Goal: Task Accomplishment & Management: Manage account settings

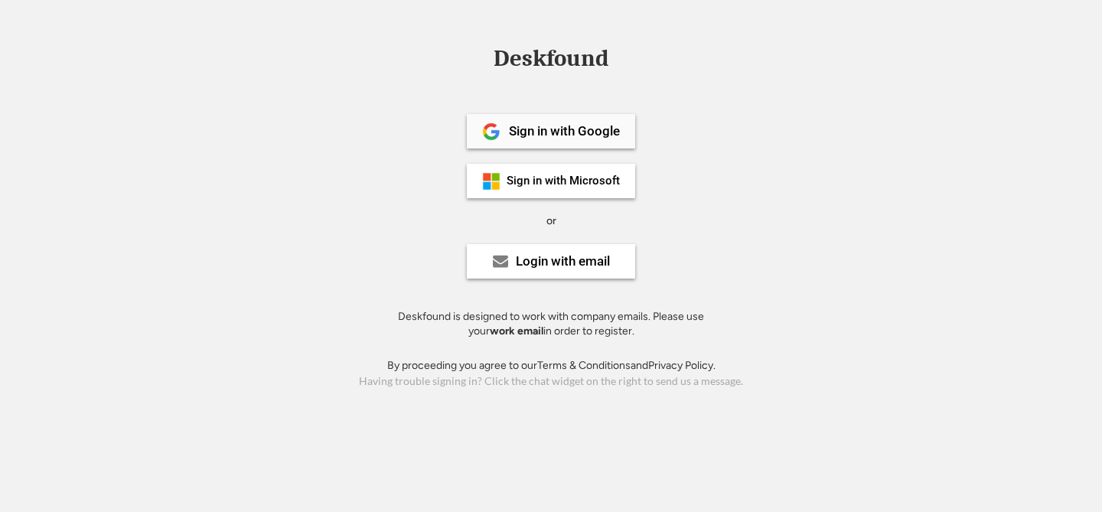
click at [536, 135] on div "Sign in with Google" at bounding box center [564, 131] width 111 height 13
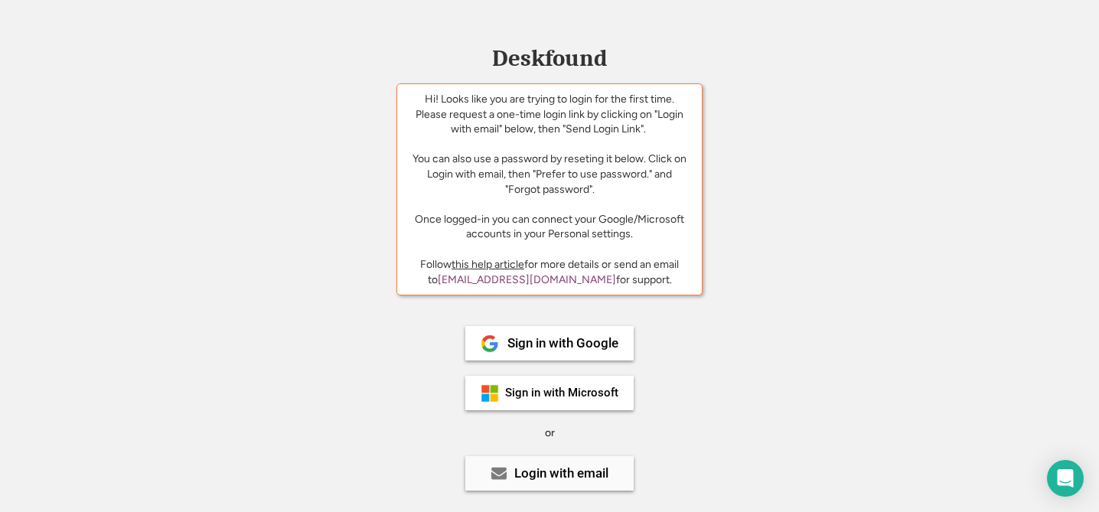
click at [524, 468] on div "Login with email" at bounding box center [561, 473] width 94 height 13
click at [578, 477] on div "Login with email" at bounding box center [561, 473] width 94 height 13
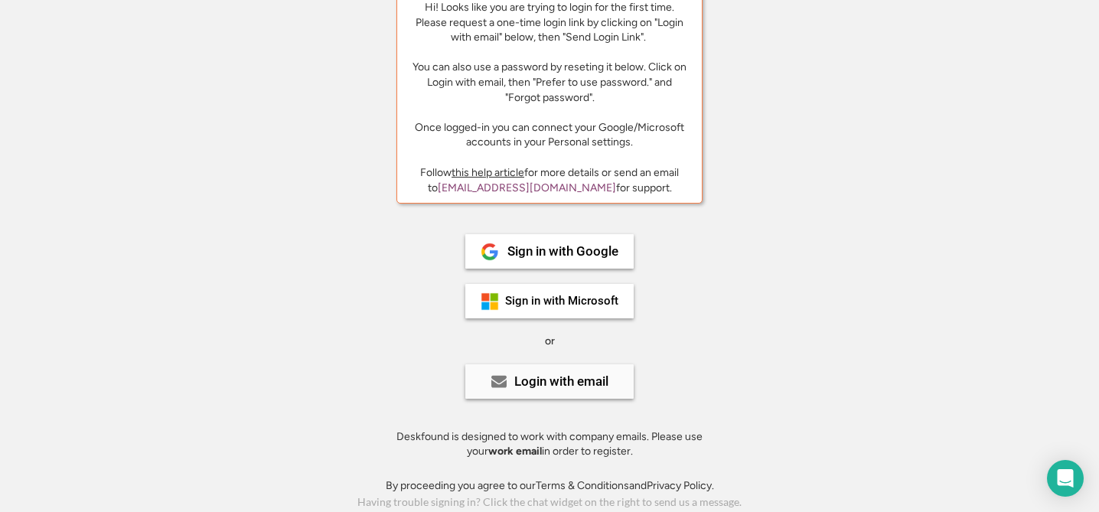
click at [569, 385] on div "Login with email" at bounding box center [561, 381] width 94 height 13
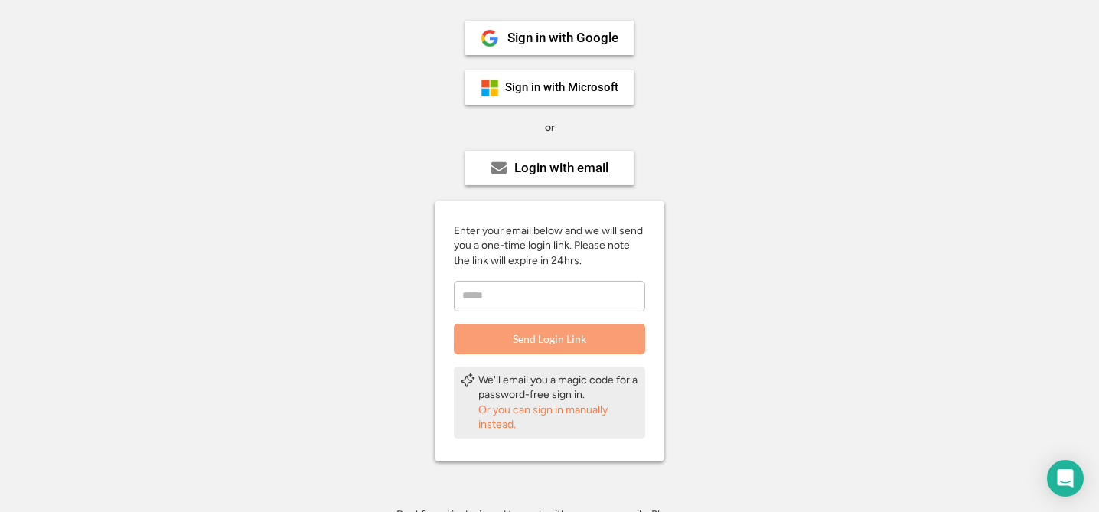
scroll to position [322, 0]
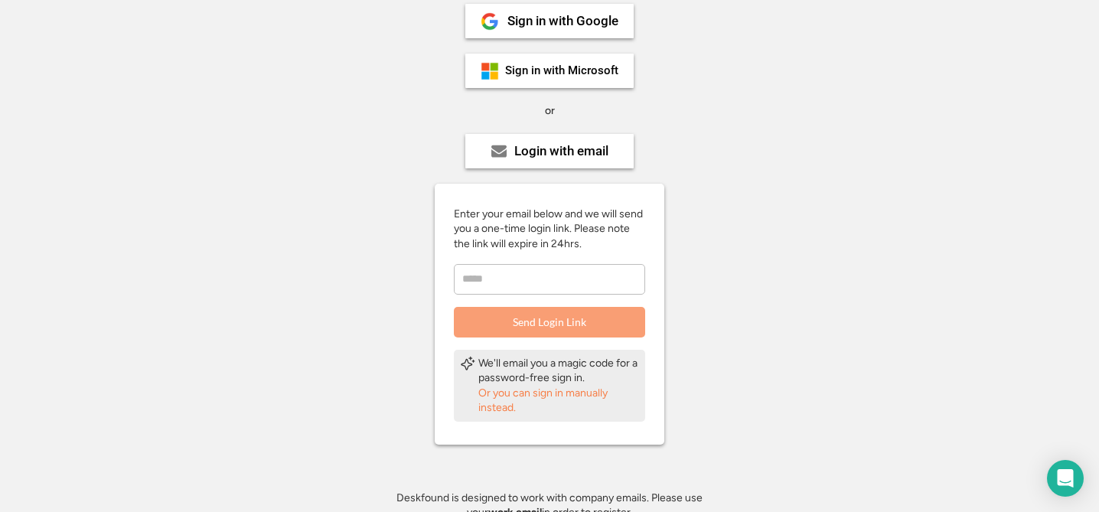
click at [529, 275] on input "email" at bounding box center [549, 279] width 191 height 31
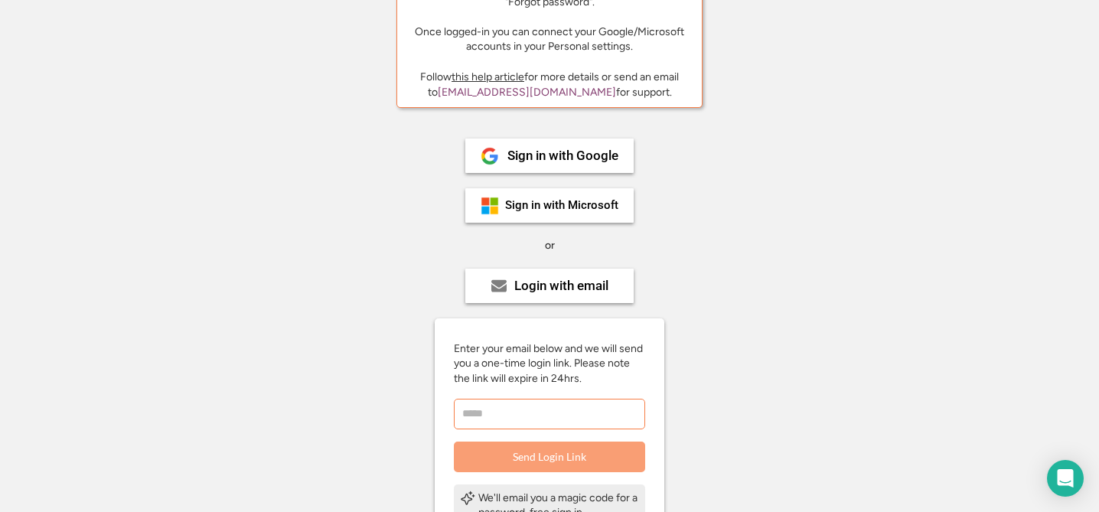
scroll to position [0, 0]
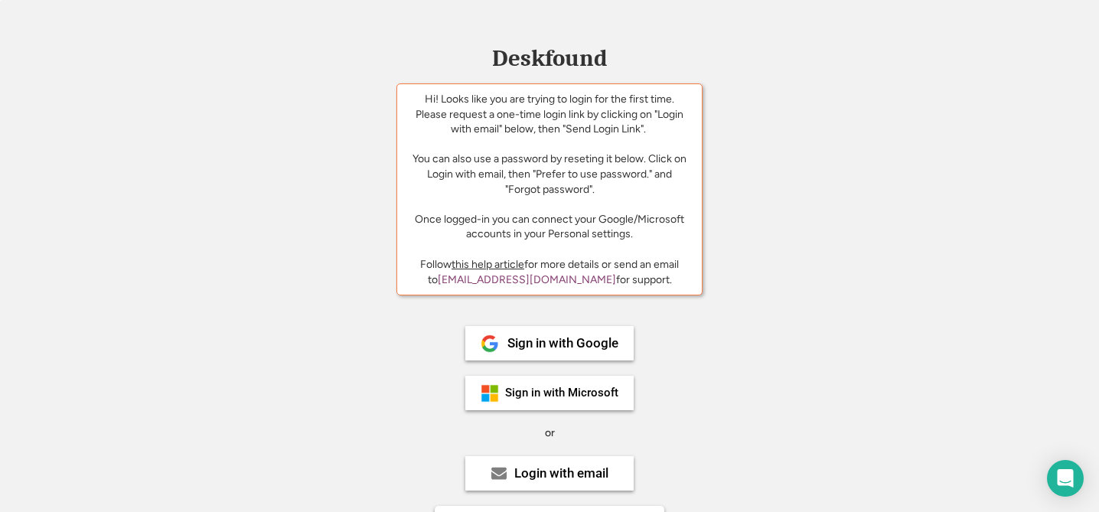
click at [547, 353] on div "Sign in with Google" at bounding box center [549, 343] width 168 height 34
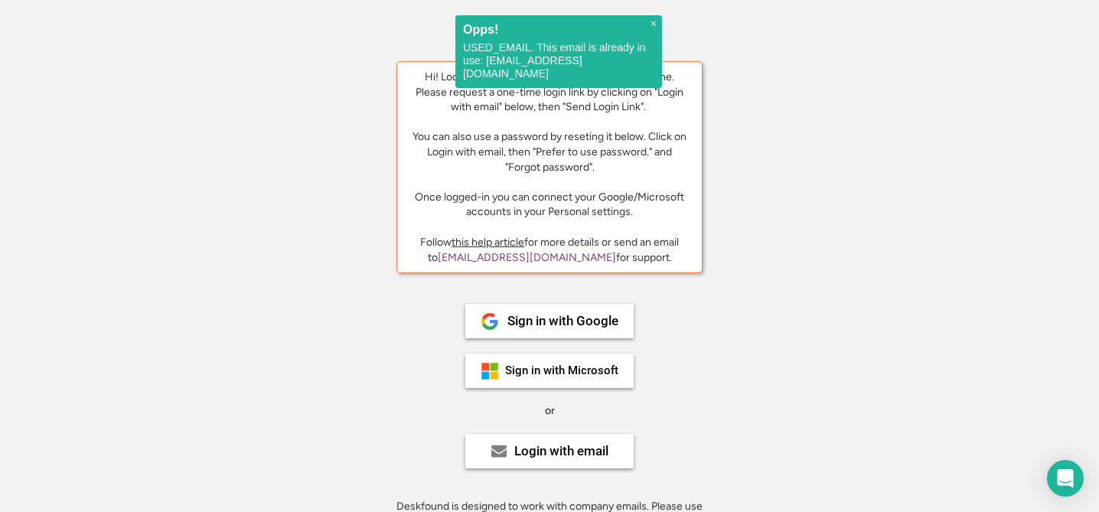
scroll to position [24, 0]
click at [536, 445] on div "Login with email" at bounding box center [561, 449] width 94 height 13
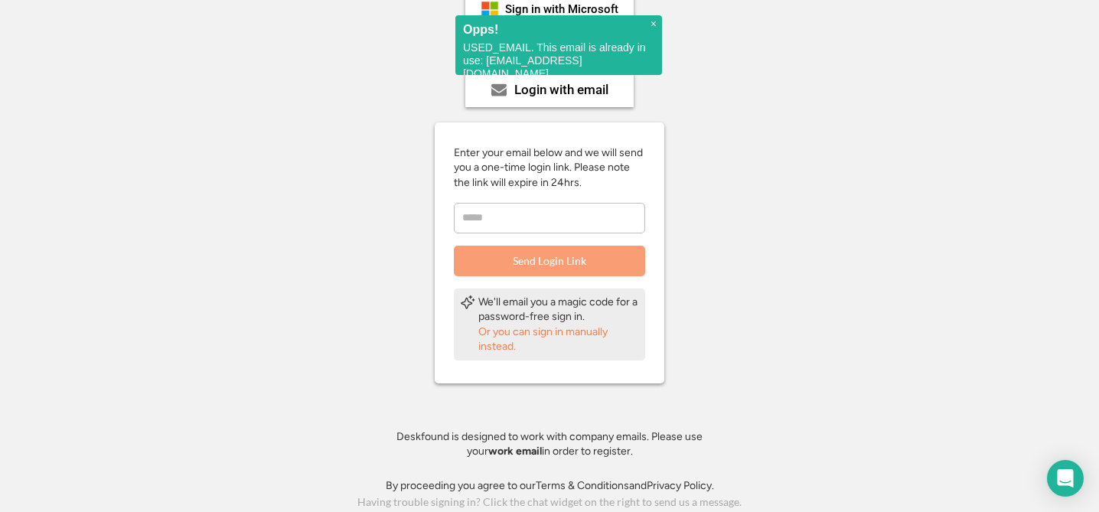
click at [510, 213] on input "email" at bounding box center [549, 218] width 191 height 31
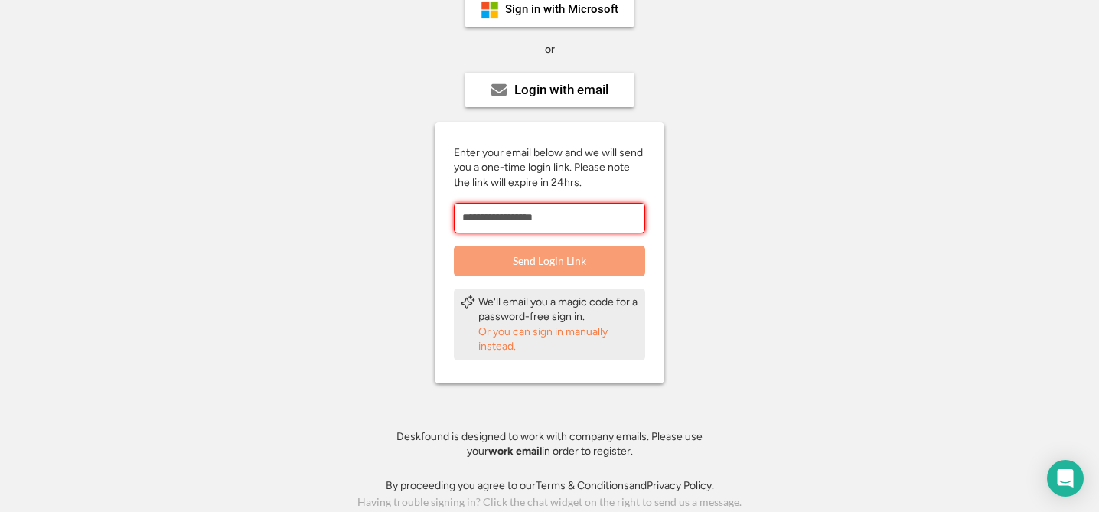
type input "**********"
click at [552, 259] on button "Send Login Link" at bounding box center [549, 261] width 191 height 31
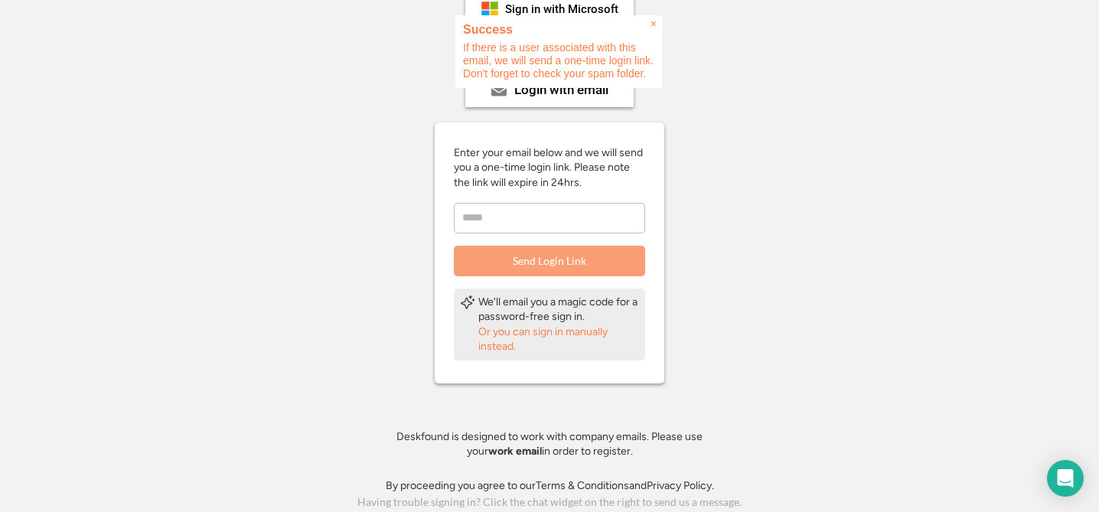
click at [653, 27] on span "×" at bounding box center [653, 24] width 6 height 13
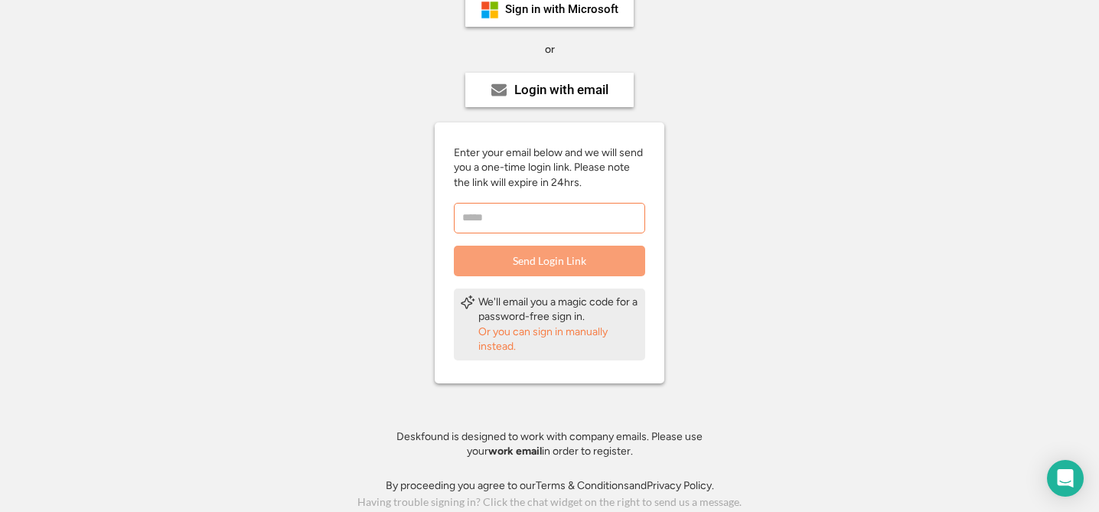
click at [549, 220] on input "email" at bounding box center [549, 218] width 191 height 31
